Goal: Task Accomplishment & Management: Manage account settings

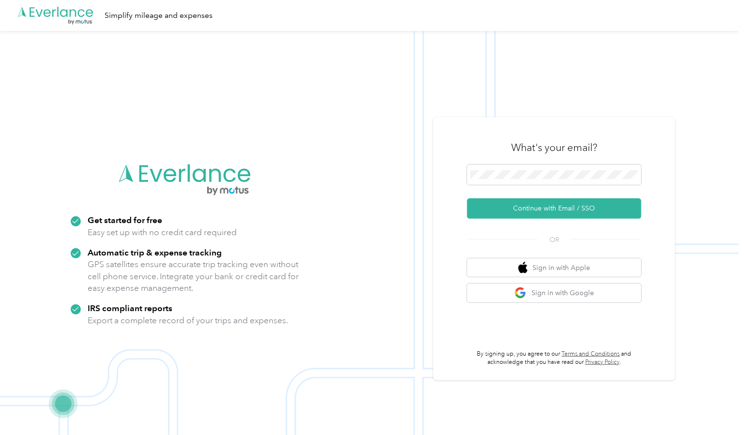
click at [637, 90] on img at bounding box center [369, 248] width 739 height 435
click at [551, 212] on button "Continue with Email / SSO" at bounding box center [554, 208] width 174 height 20
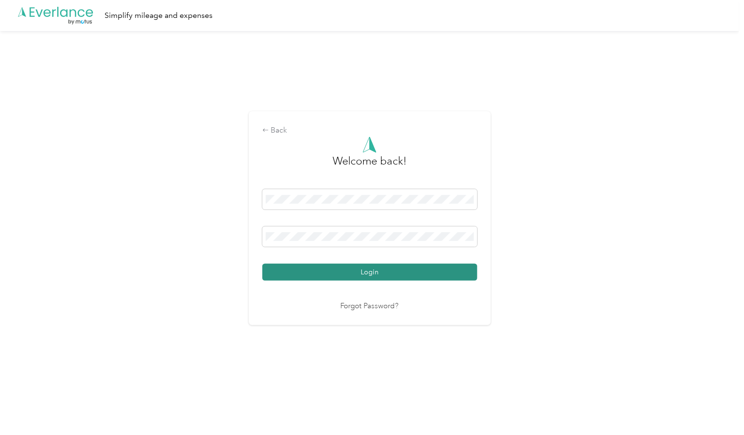
click at [372, 272] on button "Login" at bounding box center [369, 272] width 215 height 17
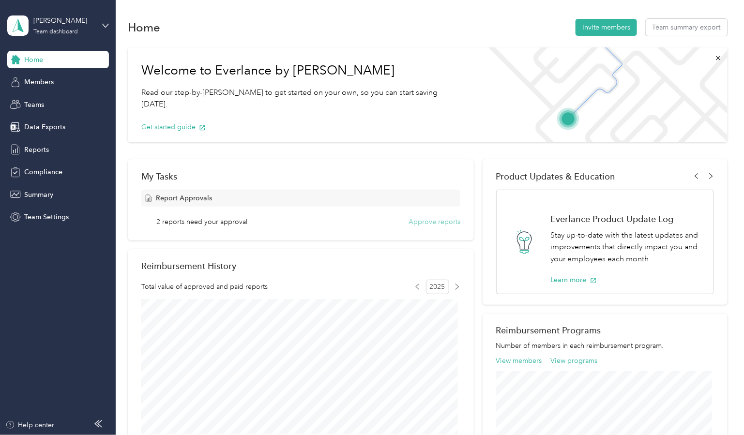
click at [418, 224] on button "Approve reports" at bounding box center [435, 222] width 52 height 10
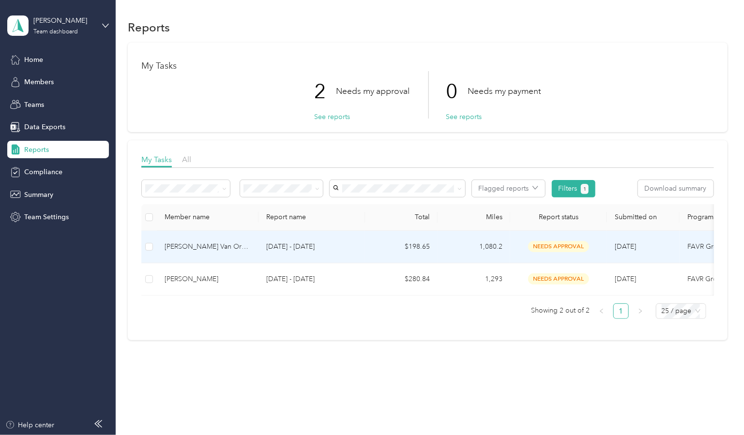
click at [211, 246] on div "[PERSON_NAME] Van Order" at bounding box center [208, 247] width 86 height 11
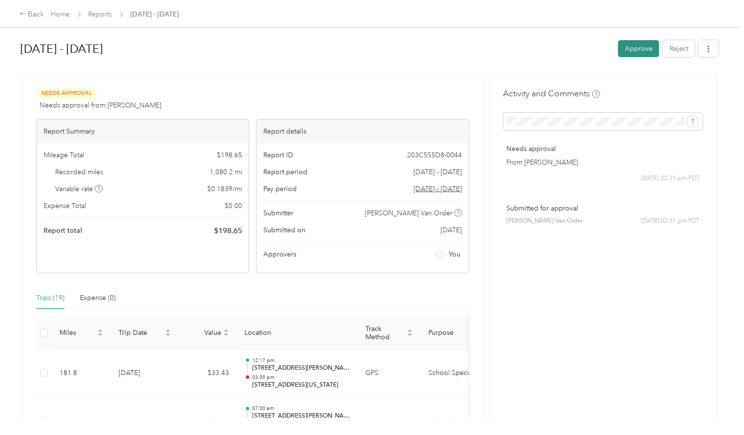
click at [637, 46] on button "Approve" at bounding box center [638, 48] width 41 height 17
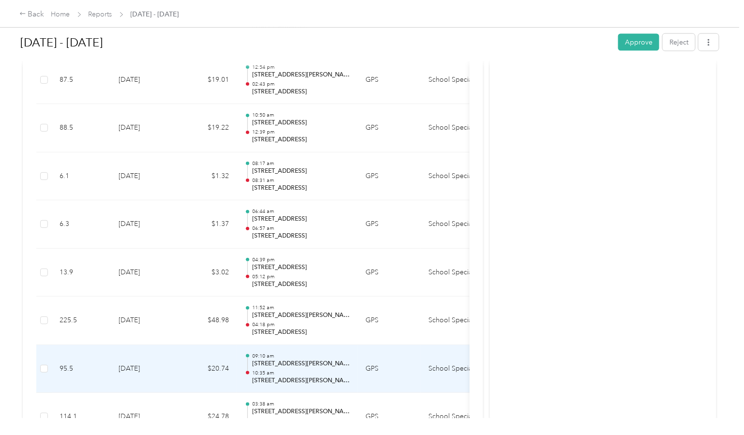
scroll to position [605, 0]
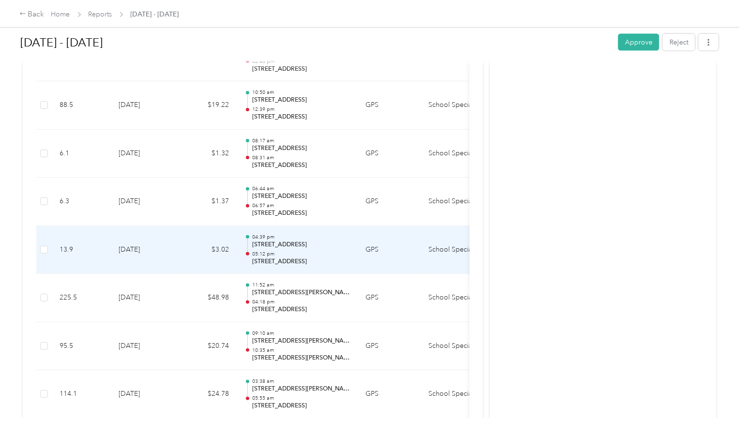
click at [309, 255] on p "05:12 pm" at bounding box center [301, 254] width 98 height 7
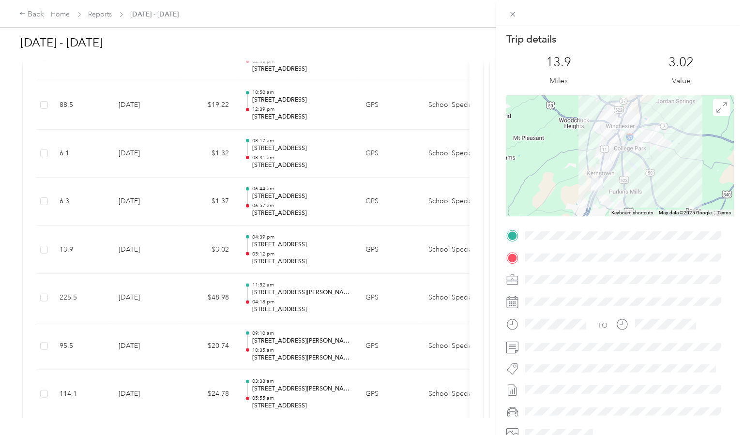
click at [290, 115] on div "Trip details This trip cannot be edited because it is either under review, appr…" at bounding box center [372, 217] width 744 height 435
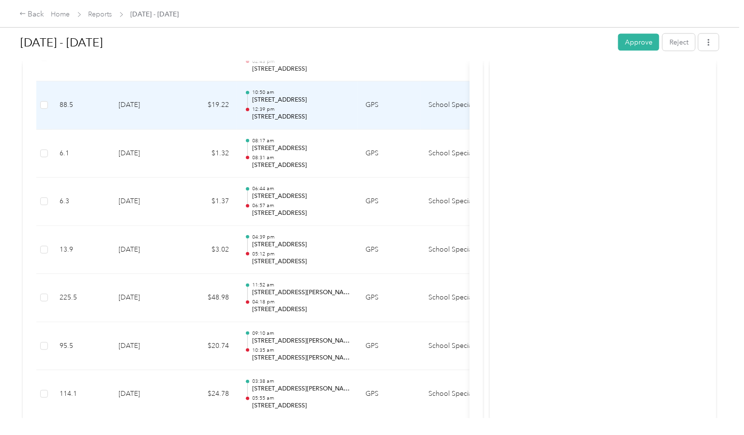
click at [306, 106] on p "12:39 pm" at bounding box center [301, 109] width 98 height 7
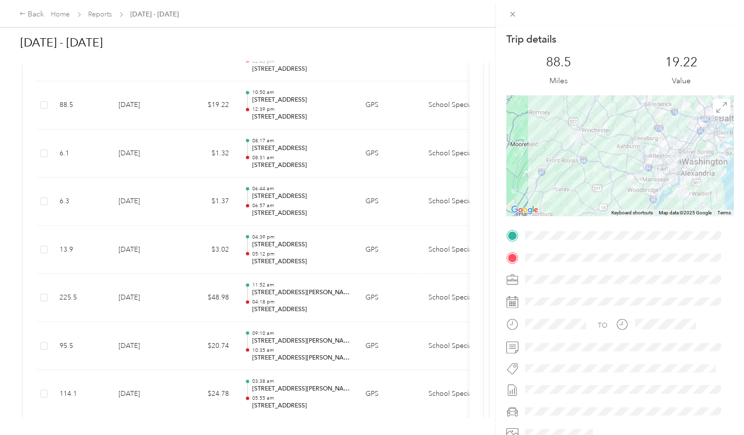
click at [693, 184] on div at bounding box center [620, 155] width 228 height 121
click at [652, 188] on div at bounding box center [620, 155] width 228 height 121
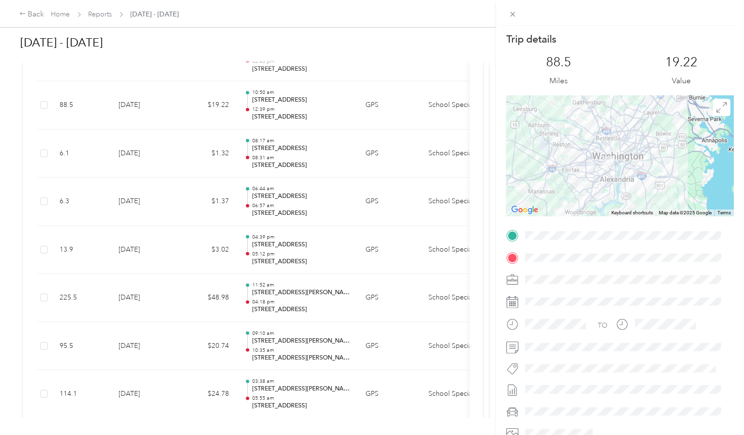
drag, startPoint x: 683, startPoint y: 166, endPoint x: 601, endPoint y: 187, distance: 84.7
click at [601, 187] on div at bounding box center [620, 155] width 228 height 121
click at [601, 189] on div at bounding box center [620, 155] width 228 height 121
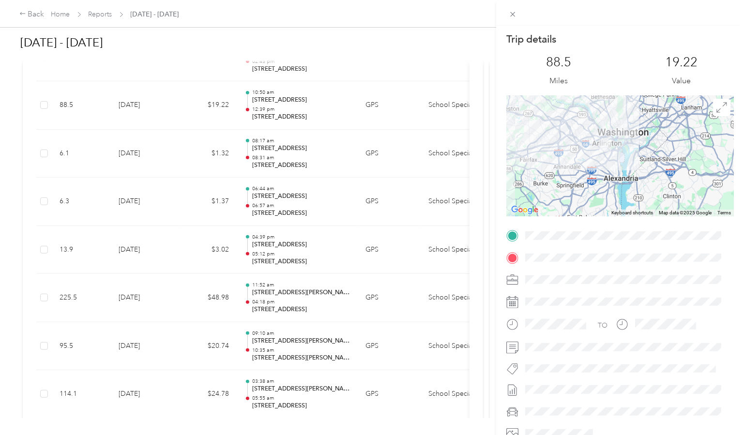
click at [636, 148] on div at bounding box center [620, 155] width 228 height 121
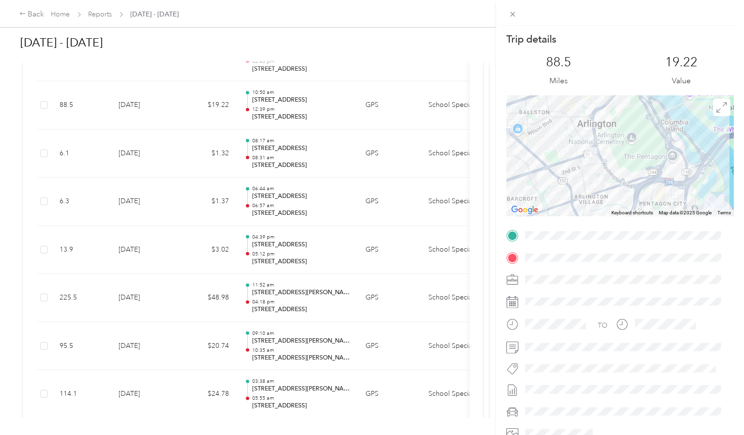
drag, startPoint x: 608, startPoint y: 136, endPoint x: 609, endPoint y: 190, distance: 54.2
click at [609, 190] on div at bounding box center [620, 155] width 228 height 121
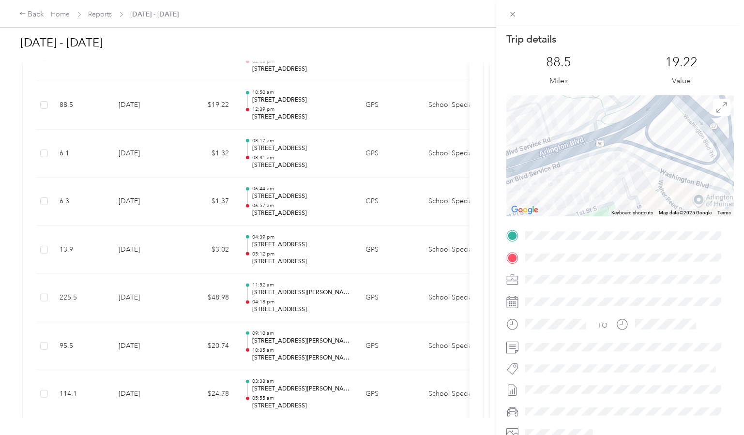
drag, startPoint x: 568, startPoint y: 182, endPoint x: 665, endPoint y: 223, distance: 105.3
click at [665, 223] on div "Trip details This trip cannot be edited because it is either under review, appr…" at bounding box center [620, 247] width 228 height 431
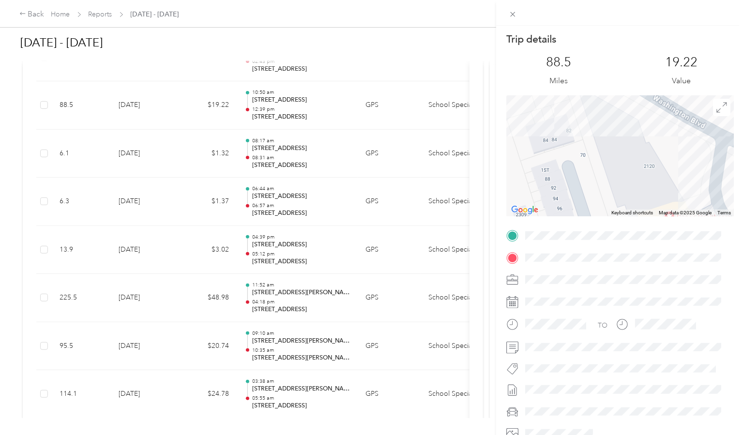
drag, startPoint x: 652, startPoint y: 135, endPoint x: 692, endPoint y: 176, distance: 57.2
click at [692, 176] on div at bounding box center [620, 155] width 228 height 121
drag, startPoint x: 380, startPoint y: 119, endPoint x: 382, endPoint y: 140, distance: 21.0
click at [382, 140] on div "Trip details This trip cannot be edited because it is either under review, appr…" at bounding box center [372, 217] width 744 height 435
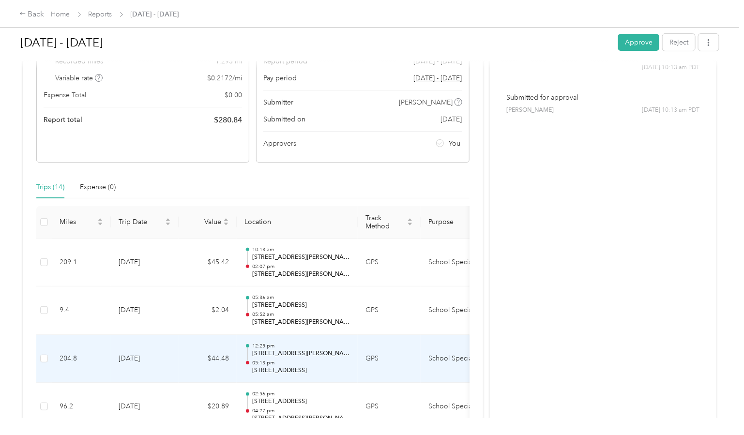
scroll to position [109, 0]
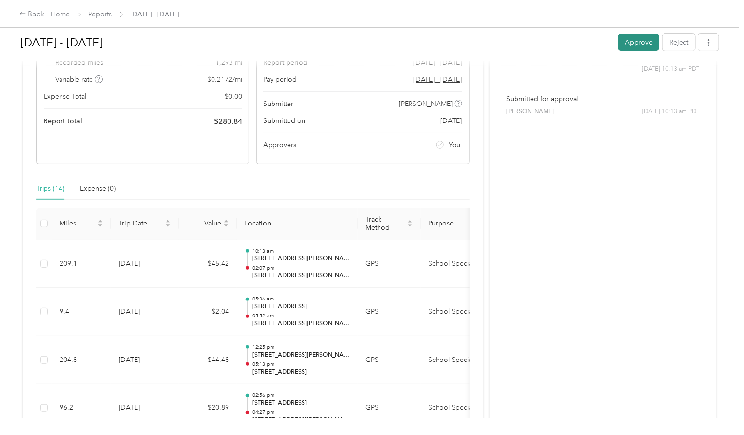
click at [637, 46] on button "Approve" at bounding box center [638, 42] width 41 height 17
